Goal: Task Accomplishment & Management: Manage account settings

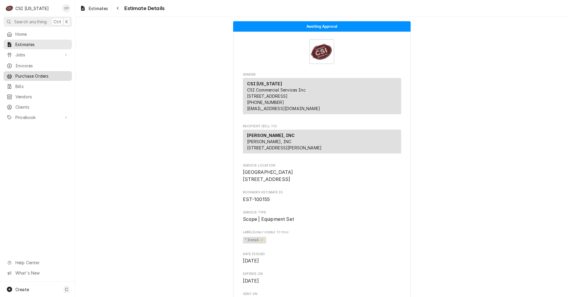
click at [35, 73] on span "Purchase Orders" at bounding box center [42, 76] width 54 height 6
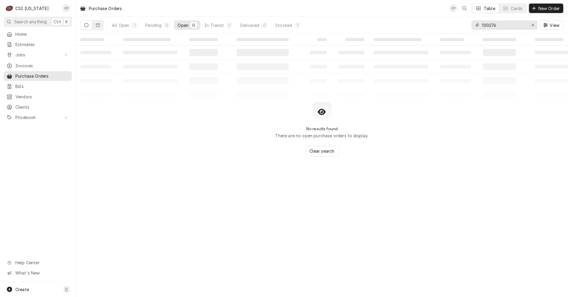
drag, startPoint x: 497, startPoint y: 28, endPoint x: 456, endPoint y: 35, distance: 41.7
click at [455, 36] on div "Purchase Orders CP Table Cards New Order All Open 1 Pending 0 Open 0 In Transit…" at bounding box center [322, 148] width 492 height 297
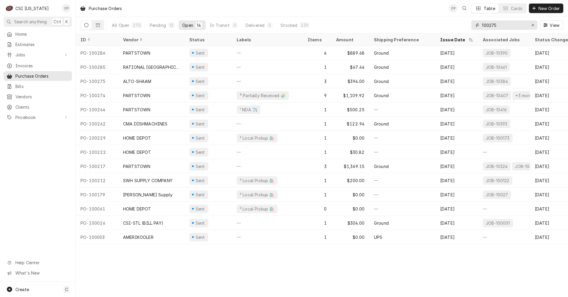
type input "100275"
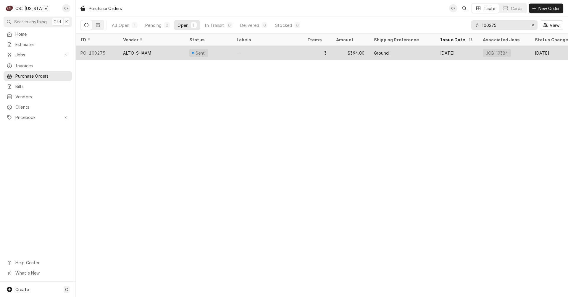
click at [181, 52] on div "ALTO-SHAAM" at bounding box center [151, 53] width 66 height 14
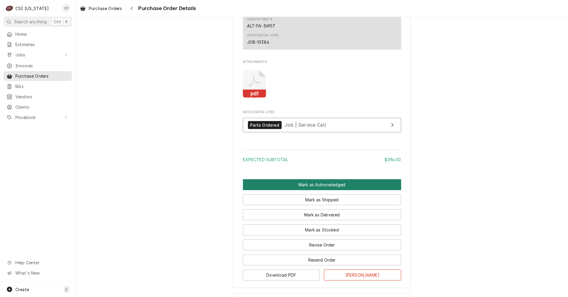
scroll to position [706, 0]
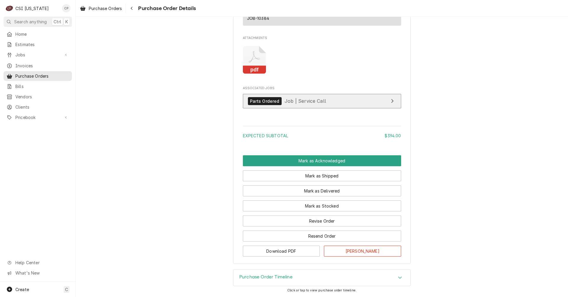
click at [350, 104] on link "Parts Ordered Job | Service Call" at bounding box center [322, 101] width 158 height 14
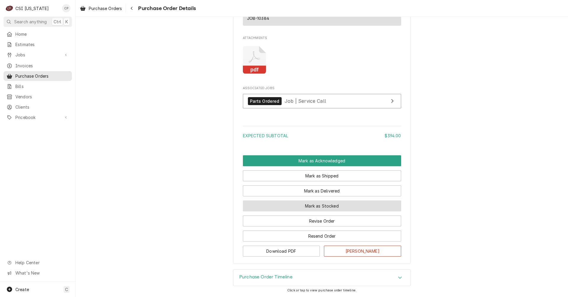
click at [339, 206] on button "Mark as Stocked" at bounding box center [322, 206] width 158 height 11
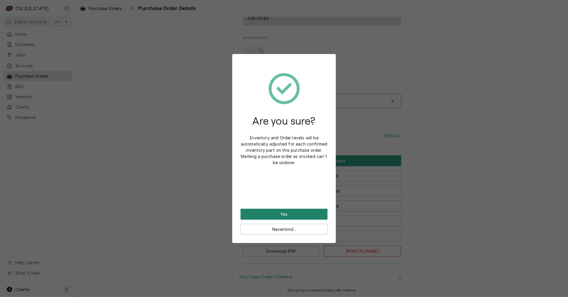
click at [292, 212] on button "Yes" at bounding box center [283, 214] width 87 height 11
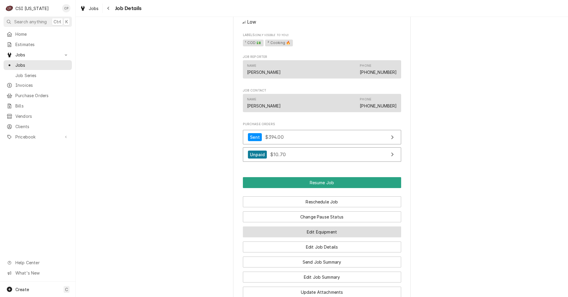
scroll to position [503, 0]
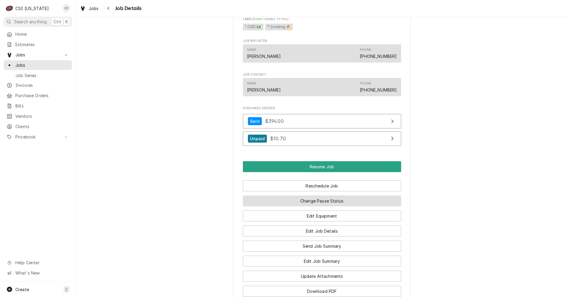
click at [327, 207] on button "Change Pause Status" at bounding box center [322, 201] width 158 height 11
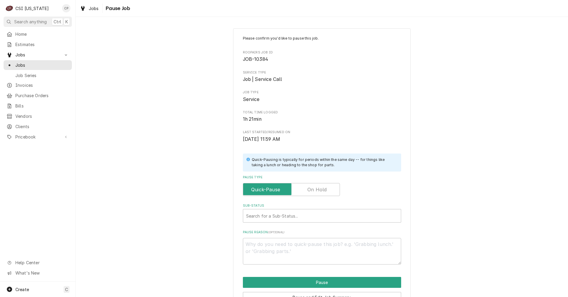
click at [315, 191] on label "Pause Type" at bounding box center [291, 189] width 97 height 13
click at [315, 191] on input "Pause Type" at bounding box center [291, 189] width 92 height 13
checkbox input "true"
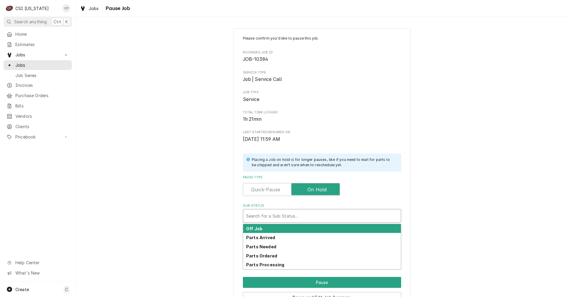
click at [281, 218] on div "Sub-Status" at bounding box center [322, 216] width 152 height 11
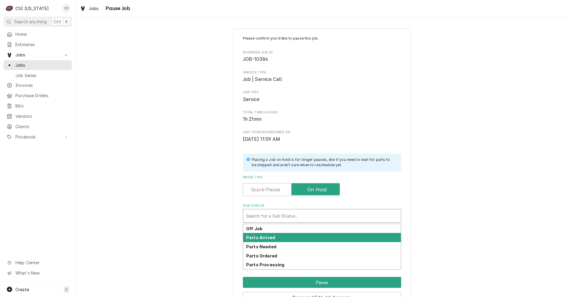
click at [267, 239] on strong "Parts Arrived" at bounding box center [260, 237] width 29 height 5
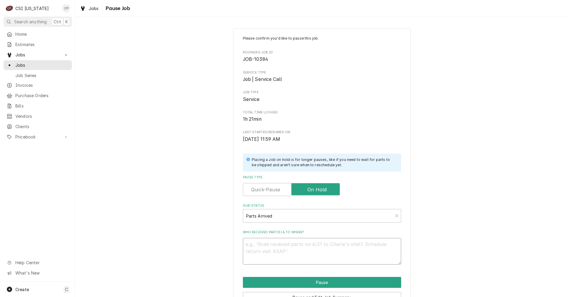
click at [269, 244] on textarea "Who received part(s) & to where?" at bounding box center [322, 251] width 158 height 27
type textarea "x"
type textarea "P"
type textarea "x"
type textarea "Pa"
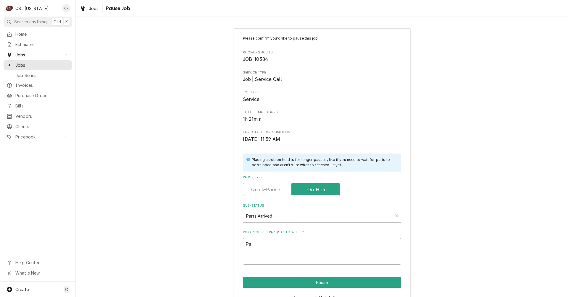
type textarea "x"
type textarea "Par"
type textarea "x"
type textarea "Part"
type textarea "x"
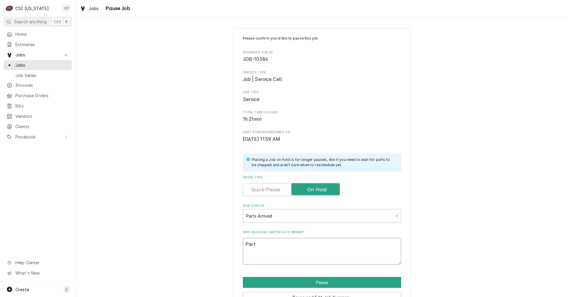
type textarea "Parts"
type textarea "x"
type textarea "Parts"
type textarea "x"
type textarea "Parts a"
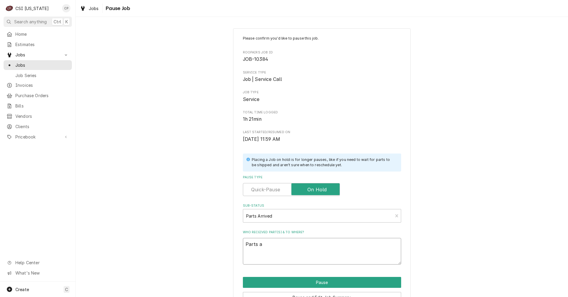
type textarea "x"
type textarea "Parts ar"
type textarea "x"
type textarea "Parts arr"
type textarea "x"
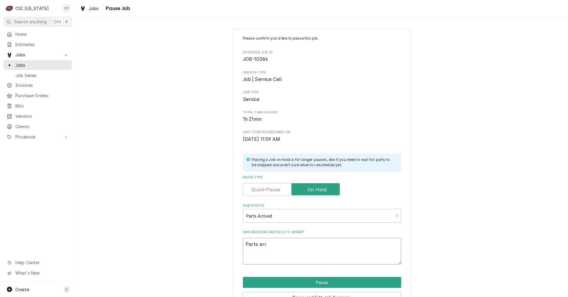
type textarea "Parts arri"
type textarea "x"
type textarea "Parts arriv"
type textarea "x"
type textarea "Parts arrive"
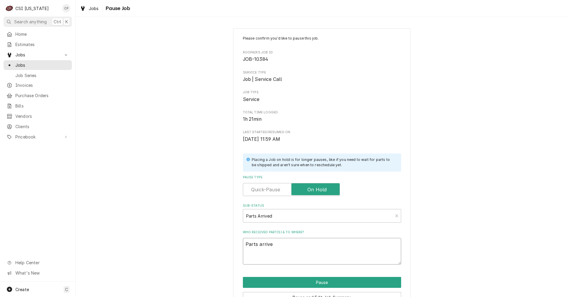
type textarea "x"
type textarea "Parts arrived"
type textarea "x"
type textarea "Parts arrived"
type textarea "x"
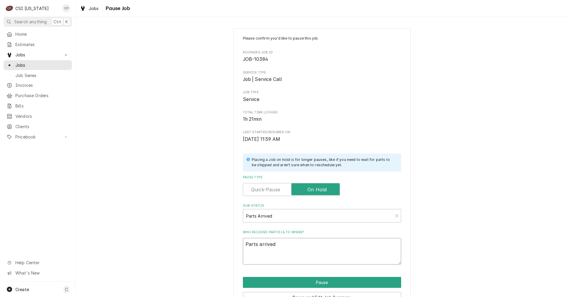
type textarea "Parts arrived a"
type textarea "x"
type textarea "Parts arrived an"
type textarea "x"
type textarea "Parts arrived and"
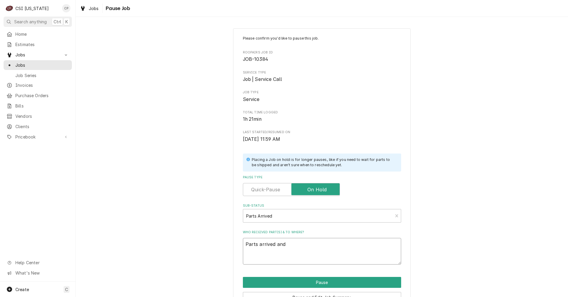
type textarea "x"
type textarea "Parts arrived and"
type textarea "x"
type textarea "Parts arrived and p"
type textarea "x"
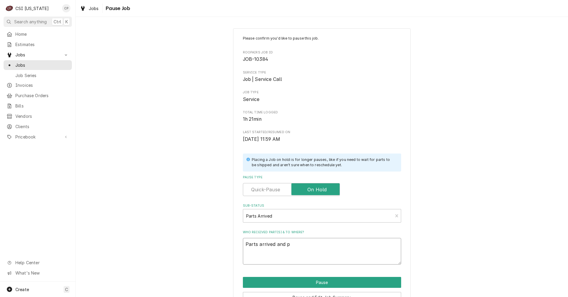
type textarea "Parts arrived and pl"
type textarea "x"
type textarea "Parts arrived and pla"
type textarea "x"
type textarea "Parts arrived and plac"
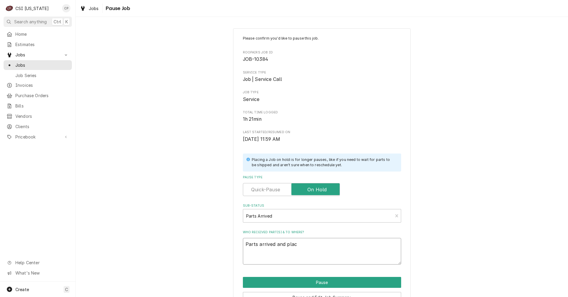
type textarea "x"
type textarea "Parts arrived and place"
type textarea "x"
type textarea "Parts arrived and placed"
type textarea "x"
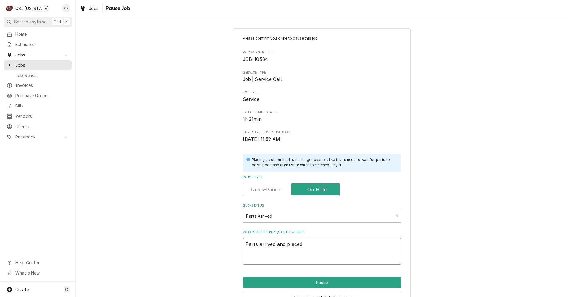
type textarea "Parts arrived and placed"
type textarea "x"
type textarea "Parts arrived and placed o"
type textarea "x"
type textarea "Parts arrived and placed on"
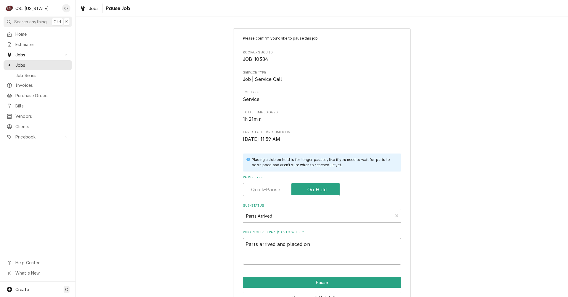
type textarea "x"
type textarea "Parts arrived and placed on"
type textarea "x"
type textarea "Parts arrived and placed on M"
type textarea "x"
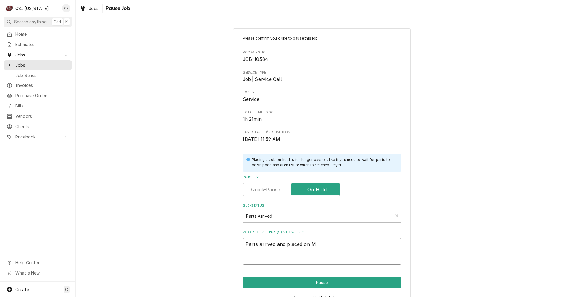
type textarea "Parts arrived and placed on Ma"
type textarea "x"
type textarea "Parts arrived and placed on Mat"
type textarea "x"
type textarea "Parts arrived and placed on Matt"
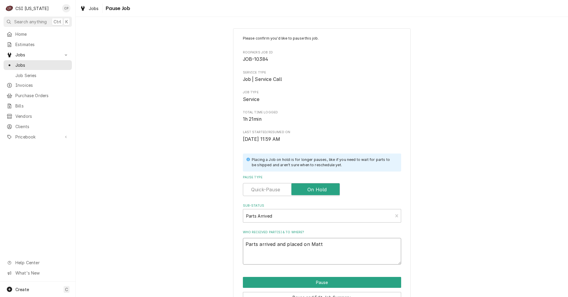
type textarea "x"
type textarea "Parts arrived and placed on Matts"
type textarea "x"
type textarea "Parts arrived and placed on Matts"
type textarea "x"
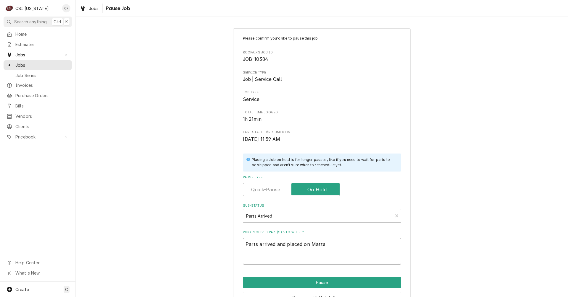
type textarea "Parts arrived and placed on Matts s"
type textarea "x"
type textarea "Parts arrived and placed on Matts sh"
type textarea "x"
type textarea "Parts arrived and placed on Matts she"
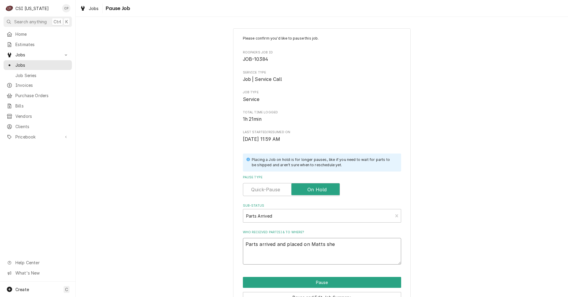
type textarea "x"
type textarea "Parts arrived and placed on Matts shel"
type textarea "x"
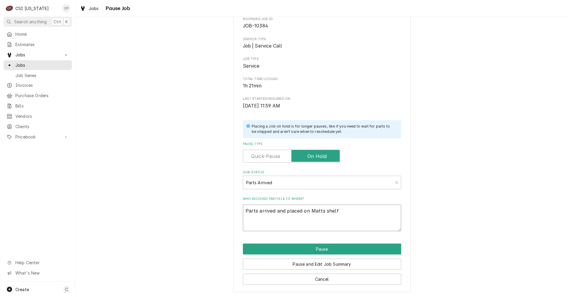
scroll to position [34, 0]
type textarea "Parts arrived and placed on Matts shelf"
click at [325, 252] on button "Pause" at bounding box center [322, 249] width 158 height 11
type textarea "x"
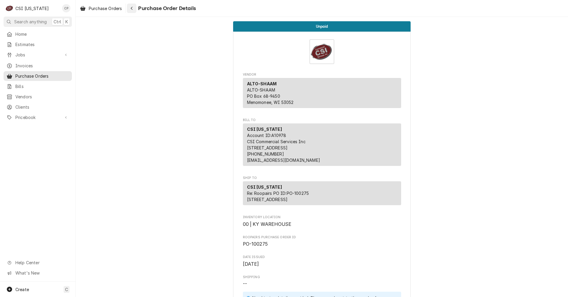
click at [135, 8] on div "Navigate back" at bounding box center [132, 8] width 6 height 6
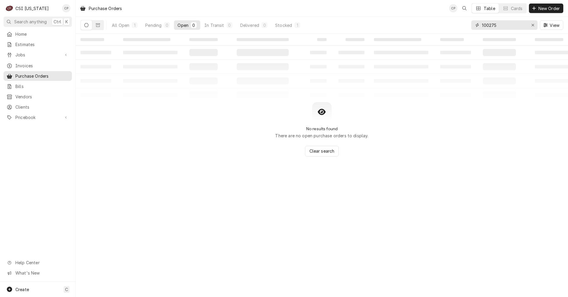
click at [505, 26] on input "100275" at bounding box center [504, 24] width 44 height 9
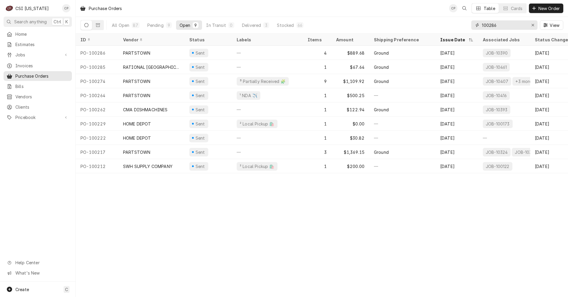
type input "100286"
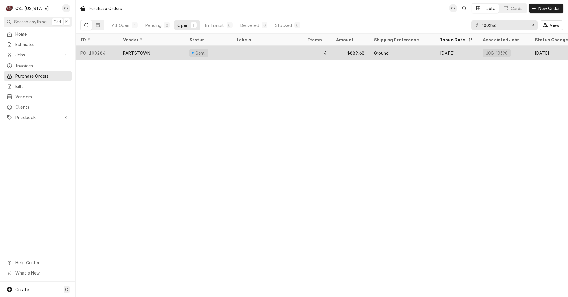
click at [242, 53] on div "—" at bounding box center [267, 53] width 71 height 14
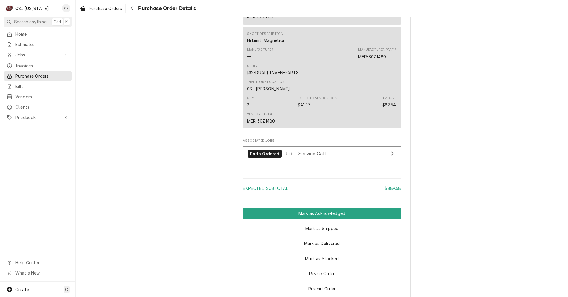
scroll to position [710, 0]
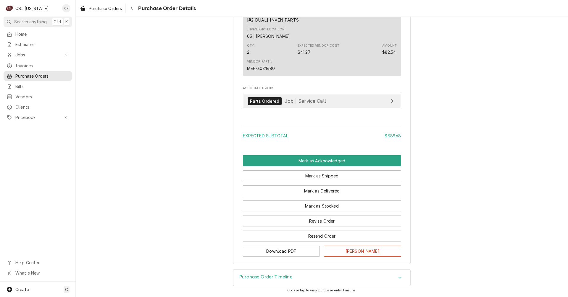
click at [348, 109] on link "Parts Ordered Job | Service Call" at bounding box center [322, 101] width 158 height 14
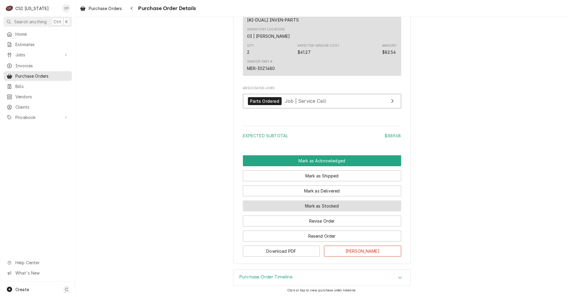
click at [331, 212] on button "Mark as Stocked" at bounding box center [322, 206] width 158 height 11
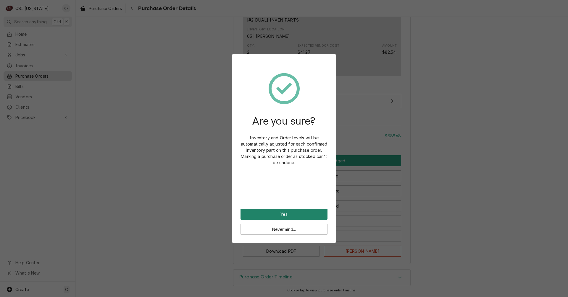
click at [297, 216] on button "Yes" at bounding box center [283, 214] width 87 height 11
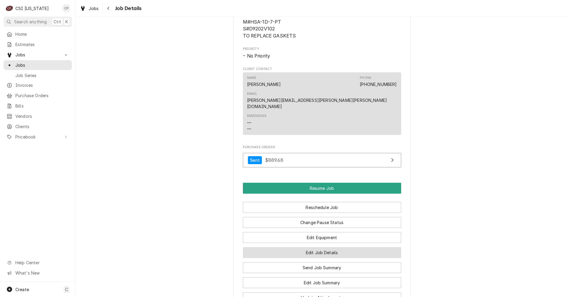
scroll to position [473, 0]
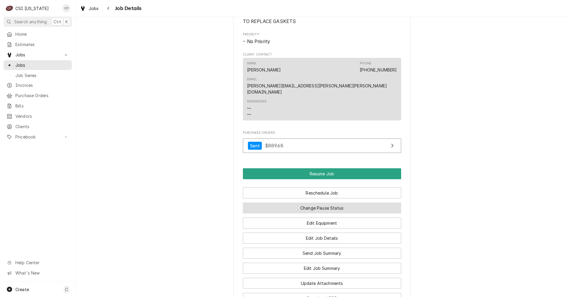
click at [326, 211] on button "Change Pause Status" at bounding box center [322, 208] width 158 height 11
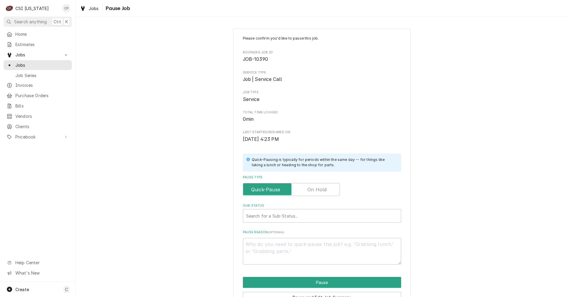
click at [315, 190] on label "Pause Type" at bounding box center [291, 189] width 97 height 13
click at [315, 190] on input "Pause Type" at bounding box center [291, 189] width 92 height 13
checkbox input "true"
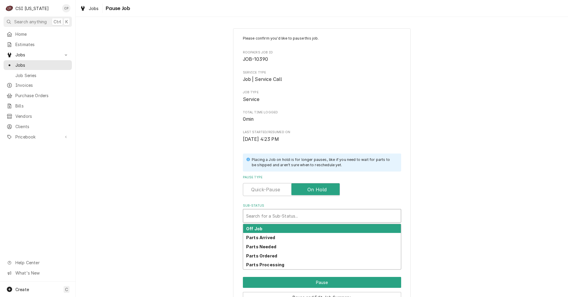
click at [295, 217] on div "Sub-Status" at bounding box center [322, 216] width 152 height 11
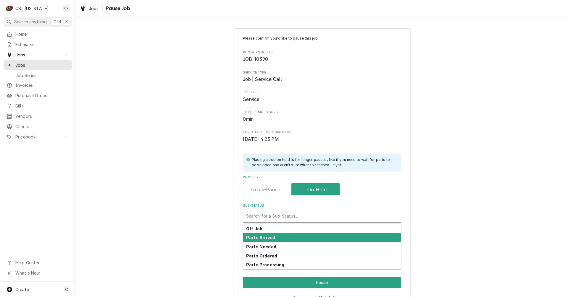
click at [270, 237] on strong "Parts Arrived" at bounding box center [260, 237] width 29 height 5
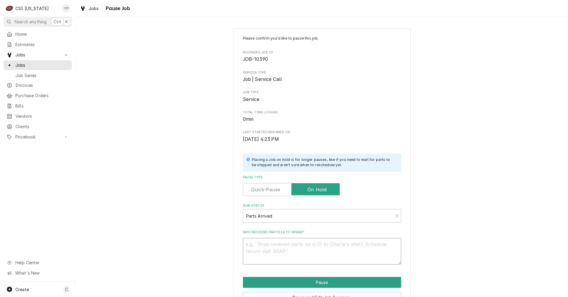
click at [267, 242] on textarea "Who received part(s) & to where?" at bounding box center [322, 251] width 158 height 27
type textarea "x"
type textarea "P"
type textarea "x"
type textarea "Pa"
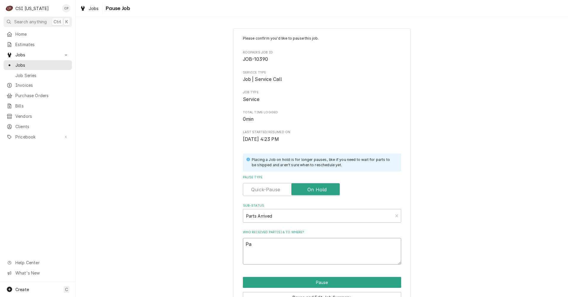
type textarea "x"
type textarea "Par"
type textarea "x"
type textarea "Part"
type textarea "x"
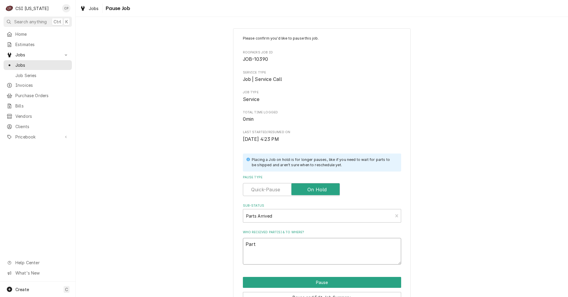
type textarea "Parts"
type textarea "x"
type textarea "Parts"
type textarea "x"
type textarea "Parts r"
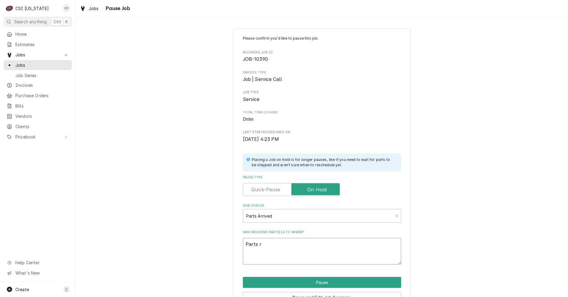
type textarea "x"
type textarea "Parts re"
type textarea "x"
type textarea "Parts rec"
type textarea "x"
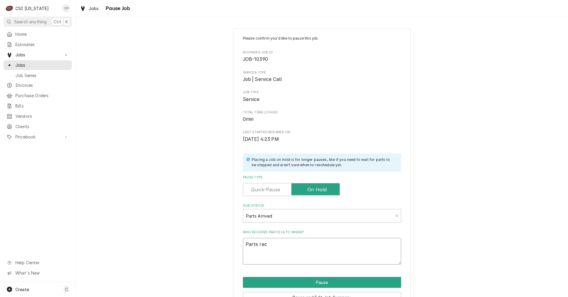
type textarea "Parts rece"
type textarea "x"
type textarea "Parts recei"
type textarea "x"
type textarea "Parts receiv"
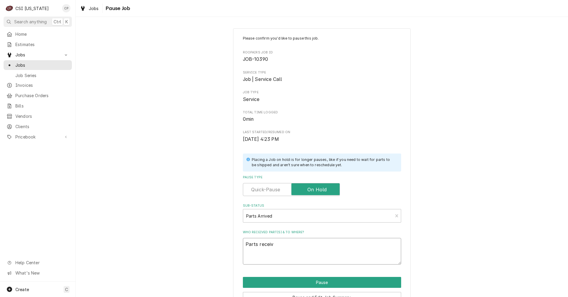
type textarea "x"
type textarea "Parts receive"
type textarea "x"
type textarea "Parts received"
type textarea "x"
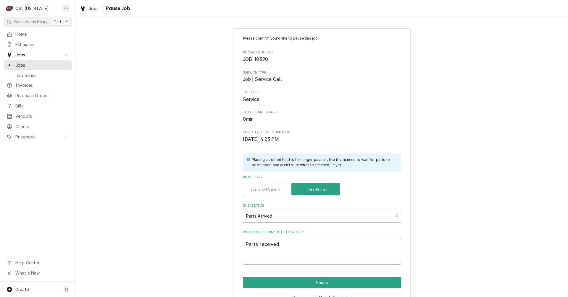
type textarea "Parts received"
type textarea "x"
type textarea "Parts received a"
type textarea "x"
type textarea "Parts received an"
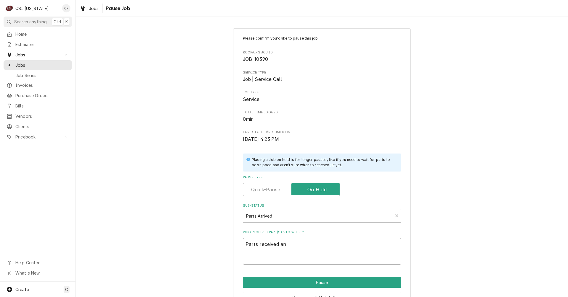
type textarea "x"
type textarea "Parts received and"
type textarea "x"
type textarea "Parts received and"
type textarea "x"
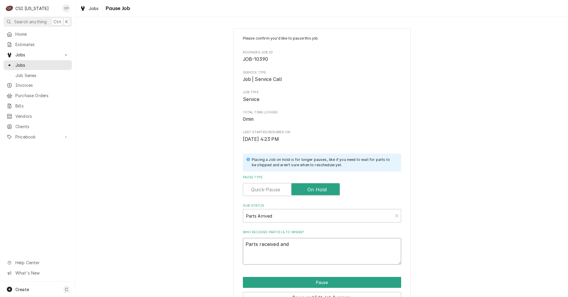
type textarea "Parts received and p"
type textarea "x"
type textarea "Parts received and pl"
type textarea "x"
type textarea "Parts received and pla"
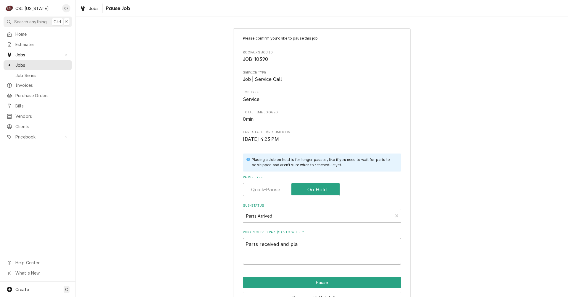
type textarea "x"
type textarea "Parts received and plac"
type textarea "x"
type textarea "Parts received and place"
type textarea "x"
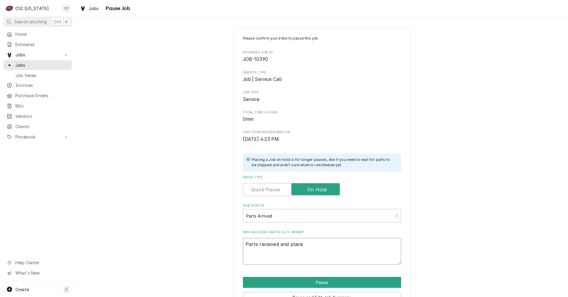
type textarea "Parts received and placed"
type textarea "x"
type textarea "Parts received and placed"
type textarea "x"
type textarea "Parts received and placed o"
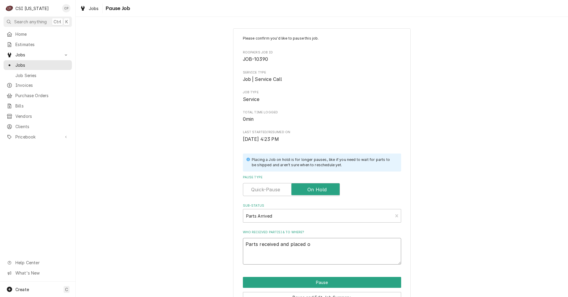
type textarea "x"
type textarea "Parts received and placed on"
type textarea "x"
type textarea "Parts received and placed on"
type textarea "x"
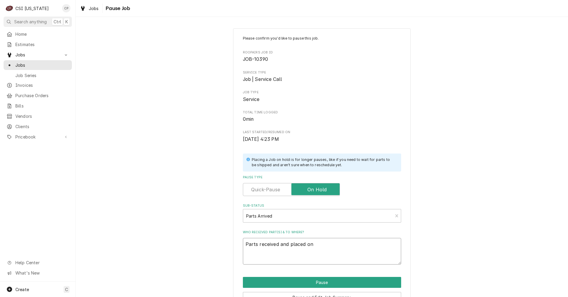
type textarea "Parts received and placed on m"
type textarea "x"
type textarea "Parts received and placed on ma"
type textarea "x"
type textarea "Parts received and placed on mat"
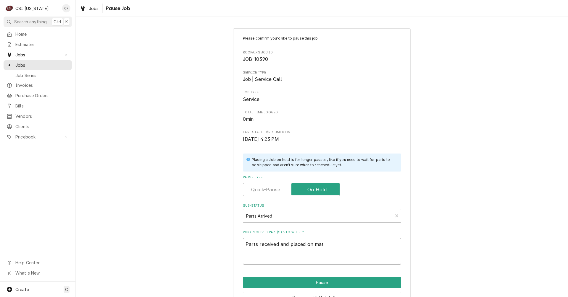
type textarea "x"
type textarea "Parts received and placed on matt"
type textarea "x"
type textarea "Parts received and placed on matts"
type textarea "x"
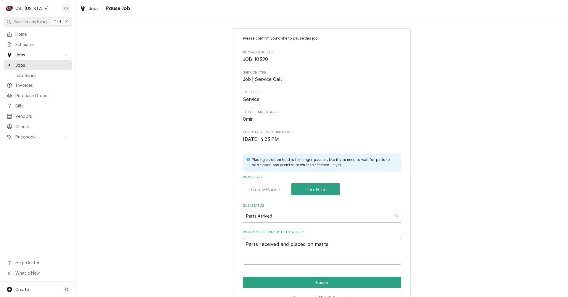
type textarea "Parts received and placed on matts"
type textarea "x"
type textarea "Parts received and placed on matts s"
type textarea "x"
type textarea "Parts received and placed on matts sh"
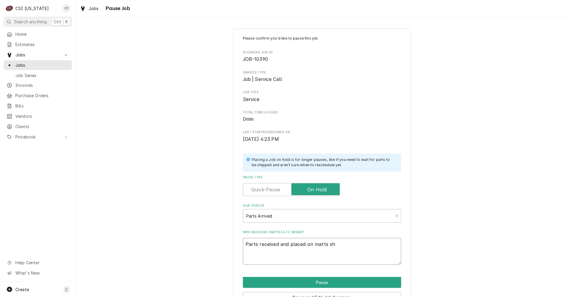
type textarea "x"
type textarea "Parts received and placed on matts she"
type textarea "x"
type textarea "Parts received and placed on matts shel"
type textarea "x"
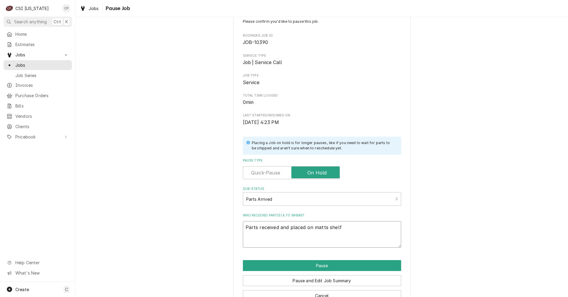
scroll to position [34, 0]
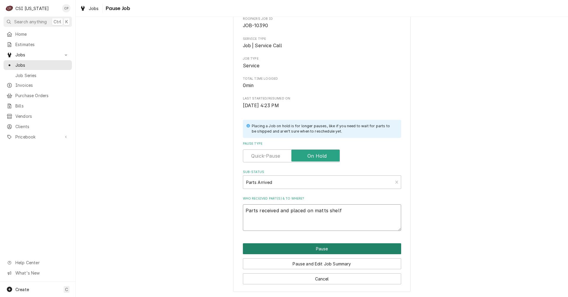
type textarea "Parts received and placed on matts shelf"
click at [328, 251] on button "Pause" at bounding box center [322, 249] width 158 height 11
type textarea "x"
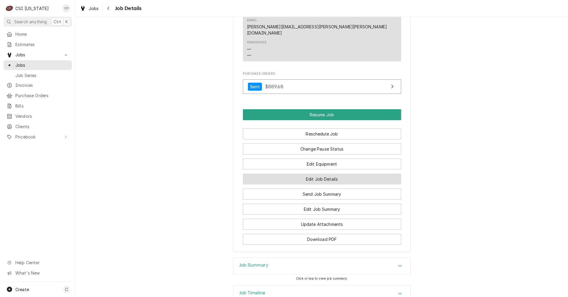
scroll to position [577, 0]
